Goal: Obtain resource: Download file/media

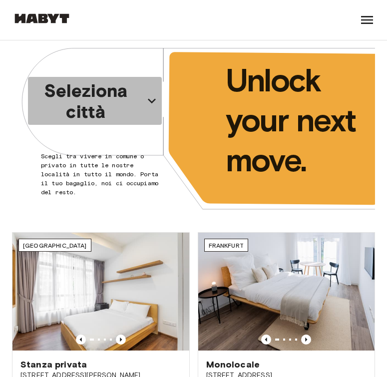
click at [131, 97] on p "Seleziona città" at bounding box center [86, 101] width 108 height 42
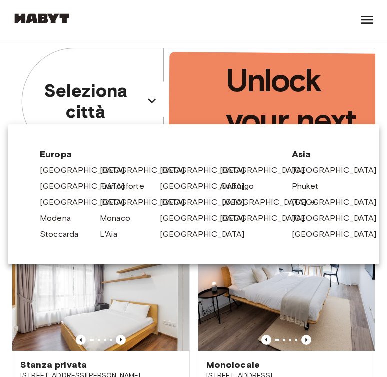
click at [225, 204] on link "Milano" at bounding box center [269, 202] width 95 height 12
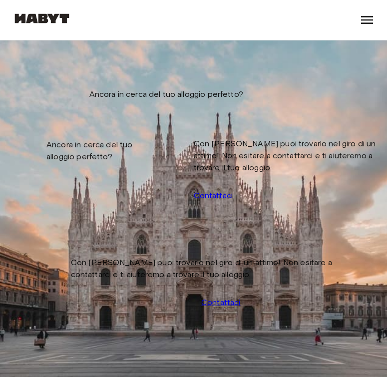
scroll to position [2210, 0]
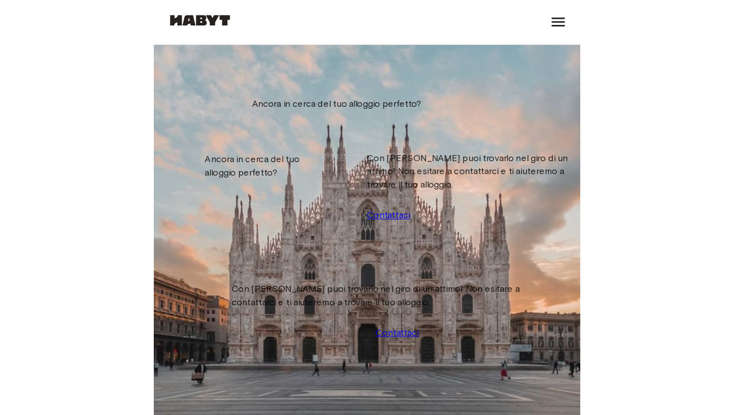
scroll to position [5868, 0]
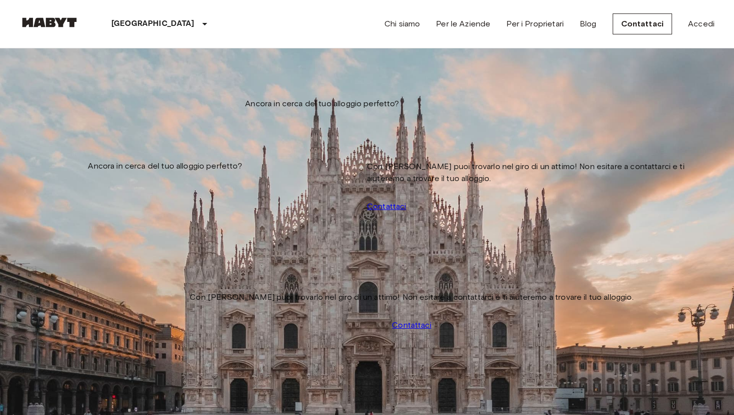
click at [69, 20] on img at bounding box center [49, 22] width 60 height 10
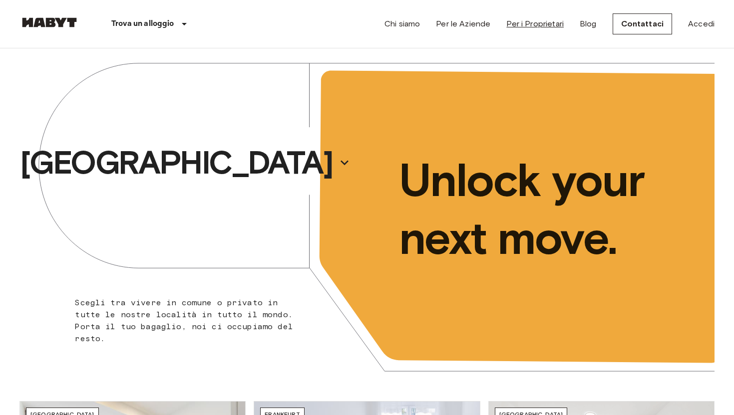
click at [386, 24] on link "Per i Proprietari" at bounding box center [534, 24] width 57 height 12
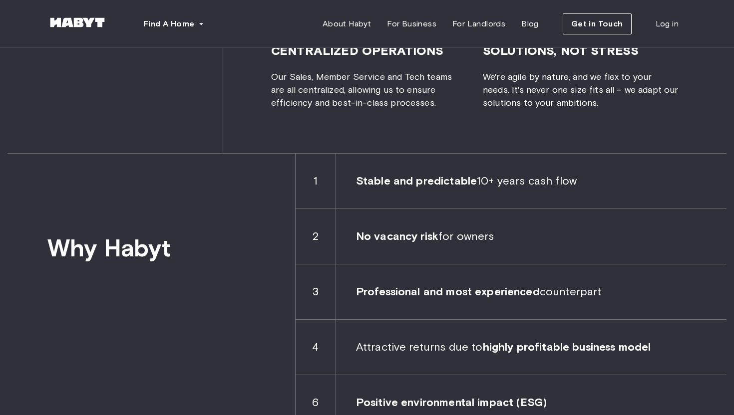
scroll to position [1359, 0]
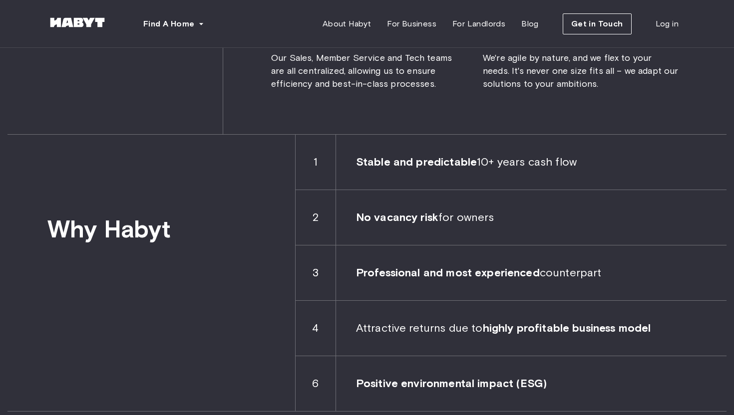
click at [423, 169] on span "Stable and predictable 10+ years cash flow" at bounding box center [531, 162] width 390 height 55
click at [313, 167] on span "1" at bounding box center [315, 162] width 4 height 15
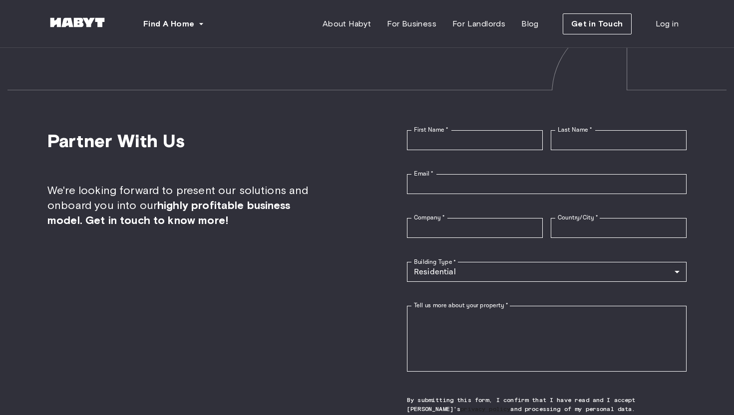
scroll to position [2114, 0]
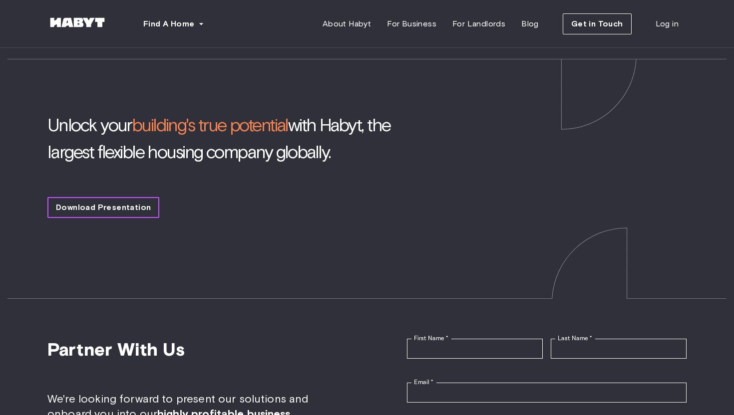
click at [131, 202] on span "Download Presentation" at bounding box center [103, 208] width 95 height 12
